Goal: Task Accomplishment & Management: Complete application form

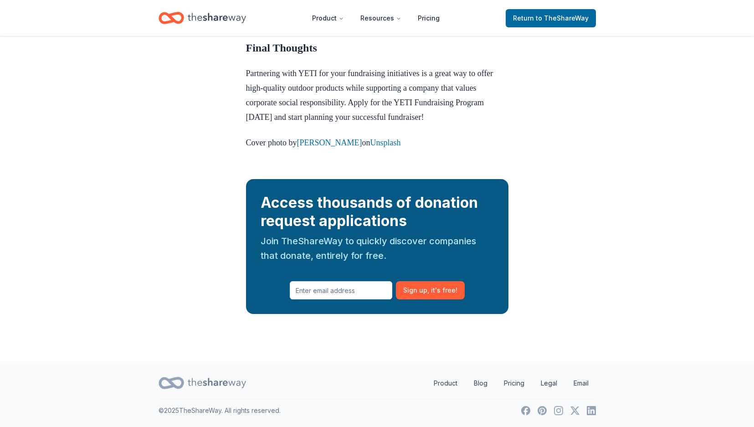
scroll to position [1349, 0]
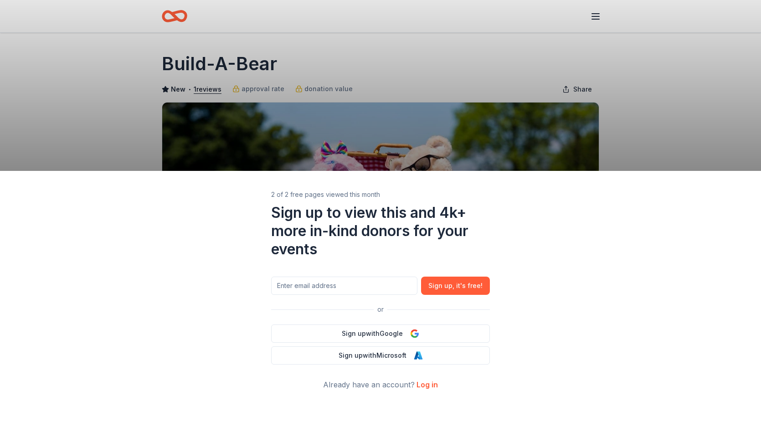
click at [433, 385] on link "Log in" at bounding box center [427, 384] width 21 height 9
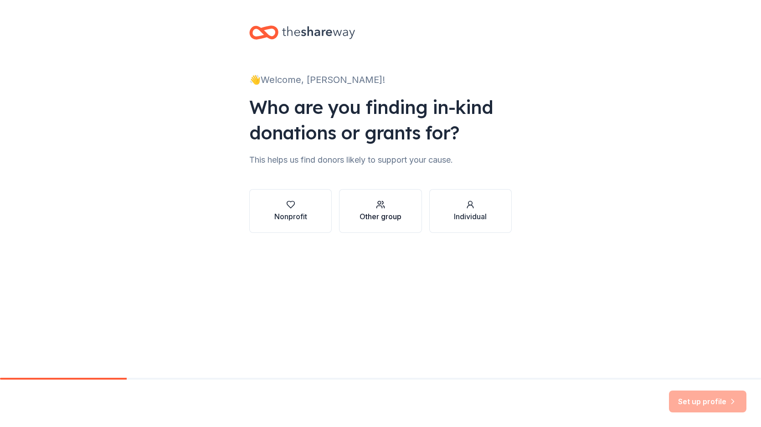
click at [366, 211] on div "Other group" at bounding box center [381, 211] width 42 height 22
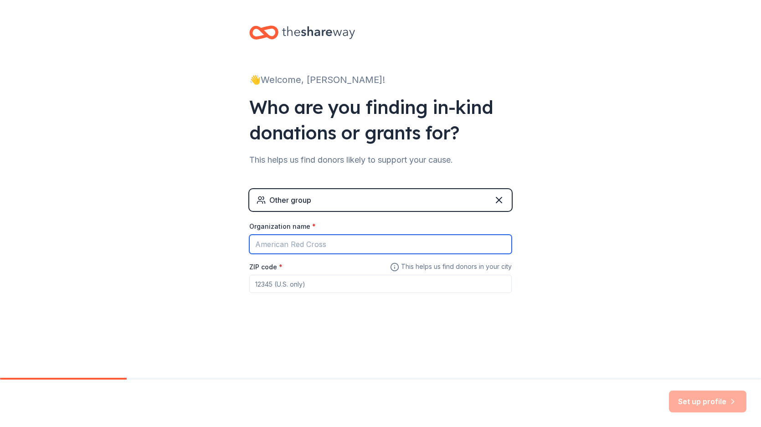
click at [329, 242] on input "Organization name *" at bounding box center [380, 244] width 263 height 19
type input "BUILD A BEAR"
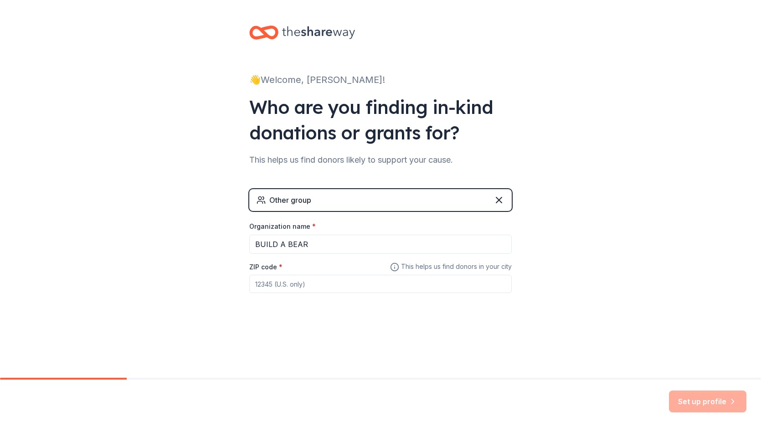
click at [324, 285] on input "ZIP code *" at bounding box center [380, 284] width 263 height 18
type input "93654"
click at [678, 336] on div "👋 Welcome, KIM! Who are you finding in-kind donations or grants for? This helps…" at bounding box center [380, 177] width 761 height 355
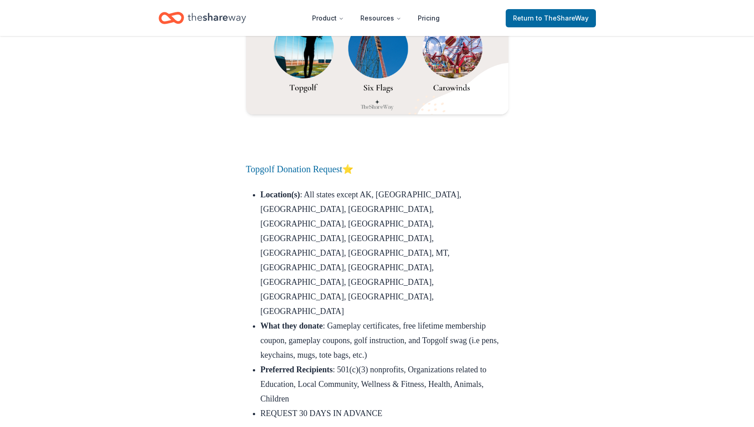
scroll to position [10733, 0]
